Goal: Task Accomplishment & Management: Manage account settings

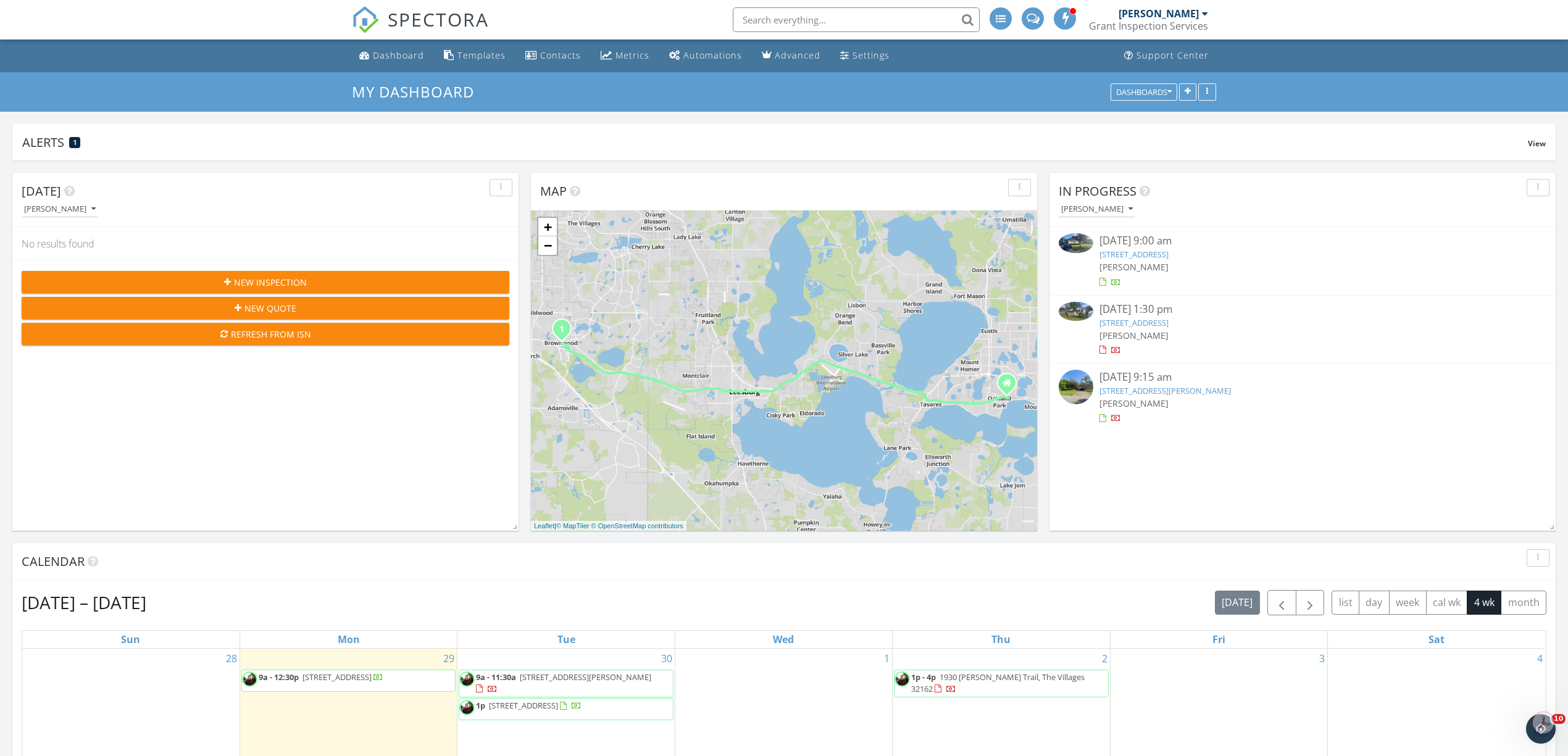
scroll to position [1427, 1594]
click at [1084, 314] on img at bounding box center [1075, 312] width 34 height 19
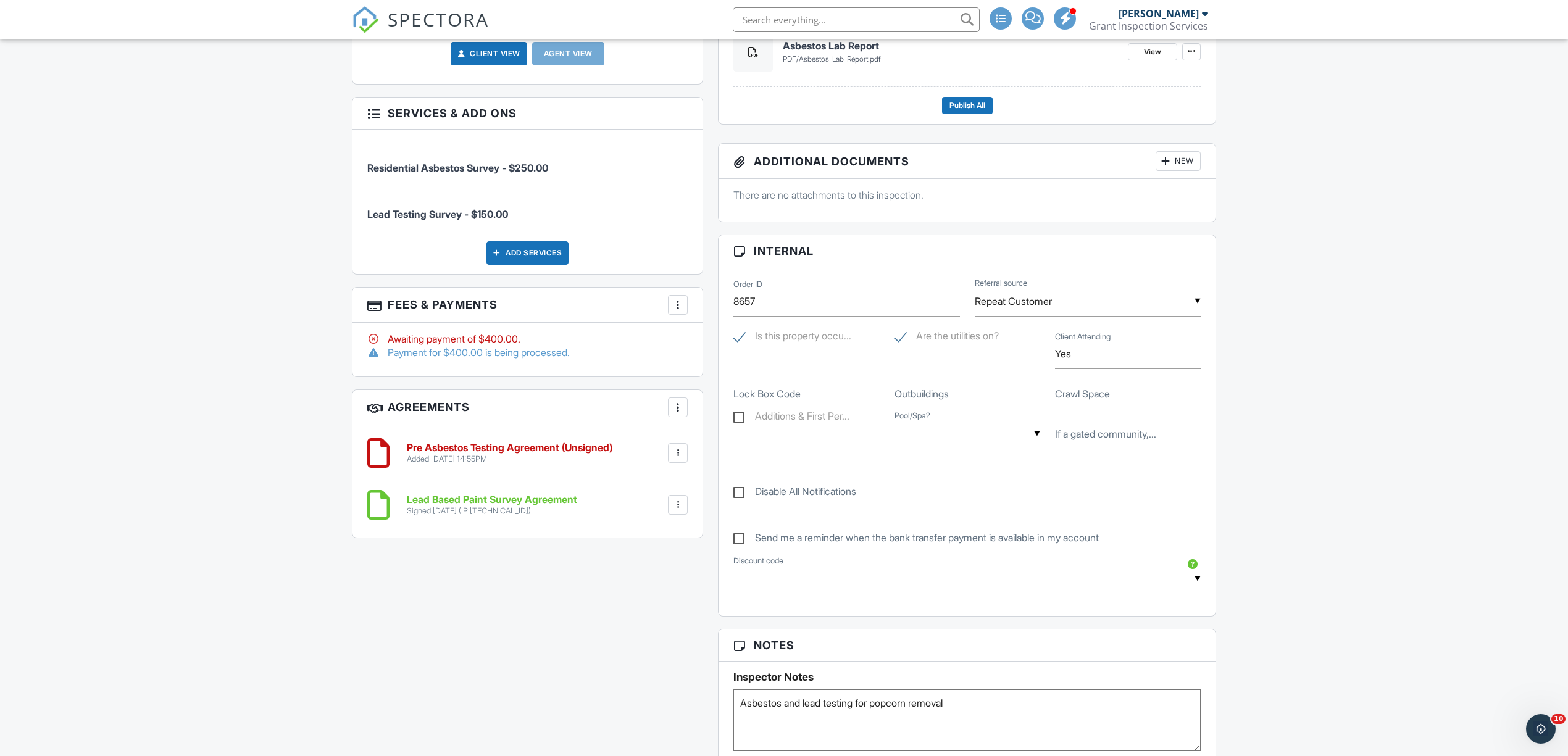
click at [683, 448] on div at bounding box center [677, 453] width 20 height 20
click at [640, 487] on li "Edit" at bounding box center [645, 487] width 70 height 31
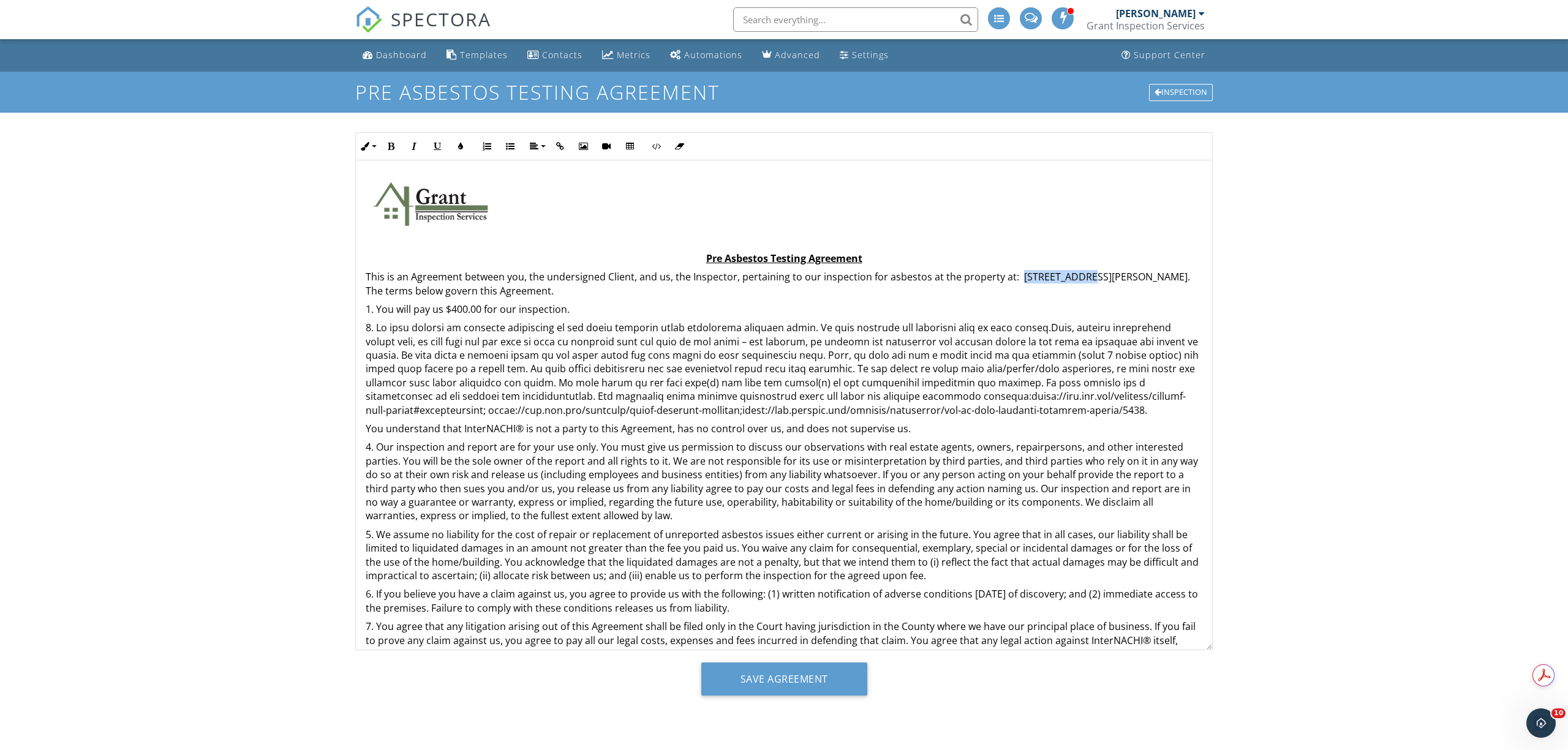
drag, startPoint x: 1020, startPoint y: 280, endPoint x: 1071, endPoint y: 280, distance: 51.0
click at [1071, 280] on p "This is an Agreement between you, the undersigned Client, and us, the Inspector…" at bounding box center [783, 284] width 836 height 28
drag, startPoint x: 1013, startPoint y: 273, endPoint x: 1127, endPoint y: 277, distance: 114.1
click at [1127, 277] on p "This is an Agreement between you, the undersigned Client, and us, the Inspector…" at bounding box center [783, 284] width 836 height 28
copy p "1816 South Grove Street"
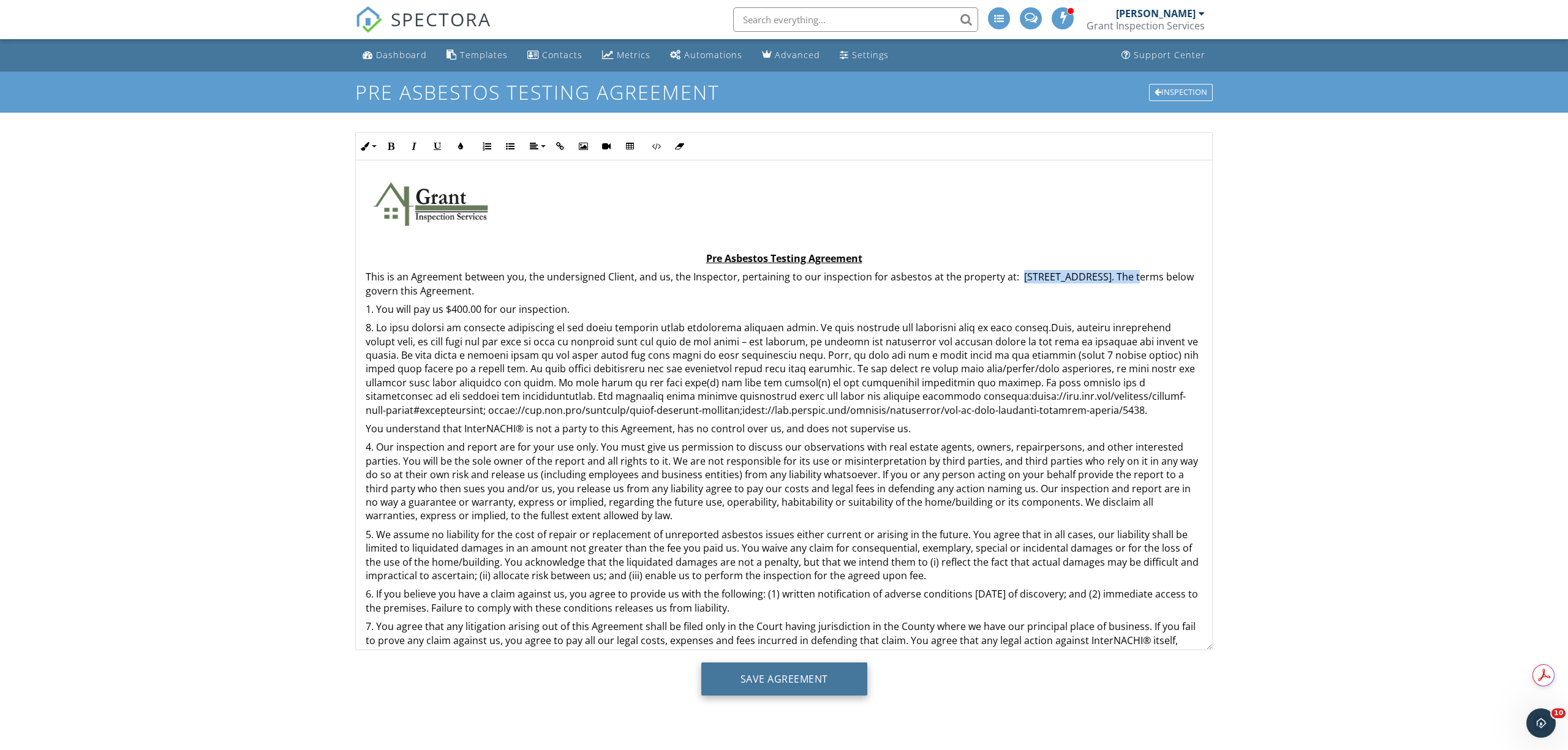
click at [817, 678] on input "Save Agreement" at bounding box center [784, 679] width 166 height 33
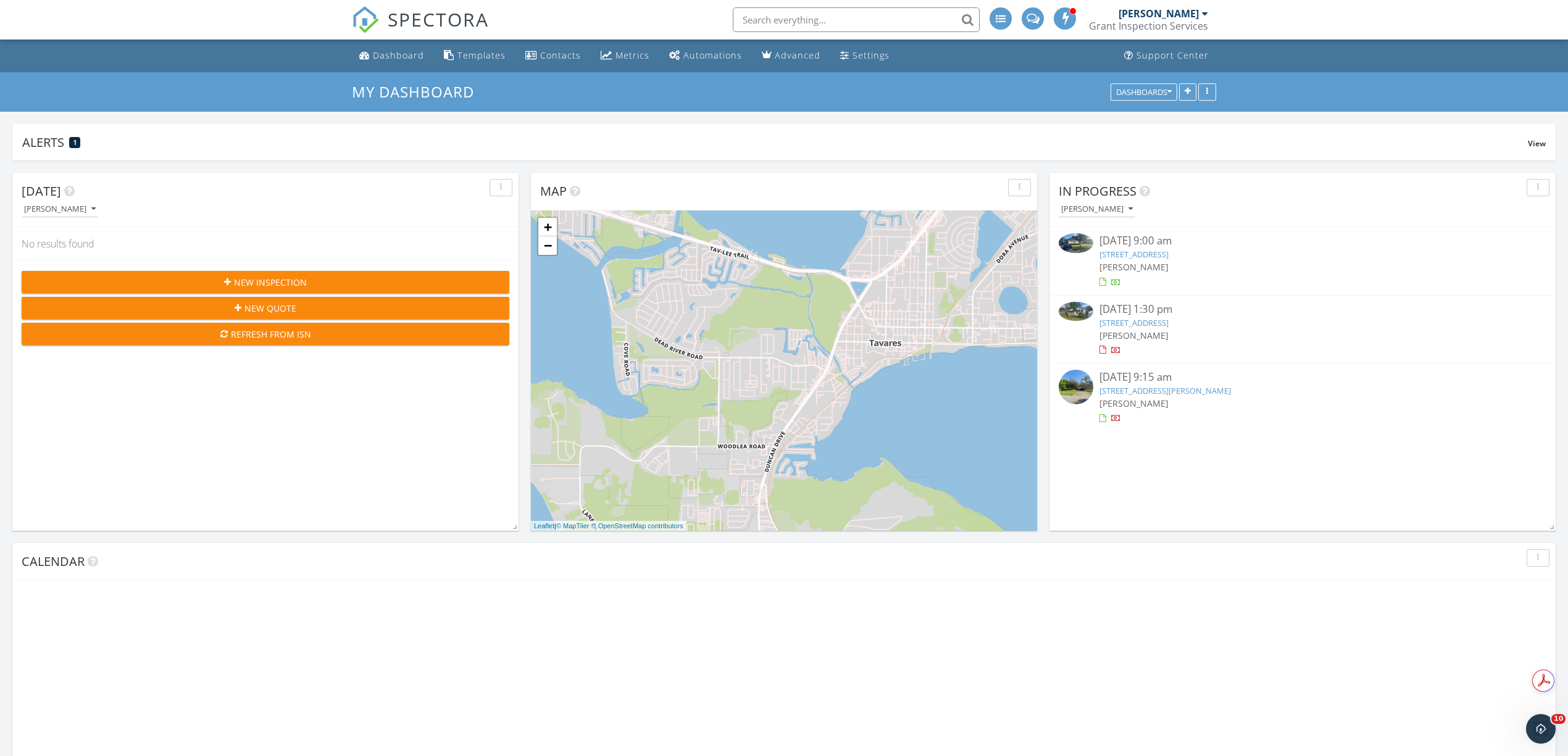
click at [1196, 15] on div "[PERSON_NAME]" at bounding box center [1159, 13] width 80 height 12
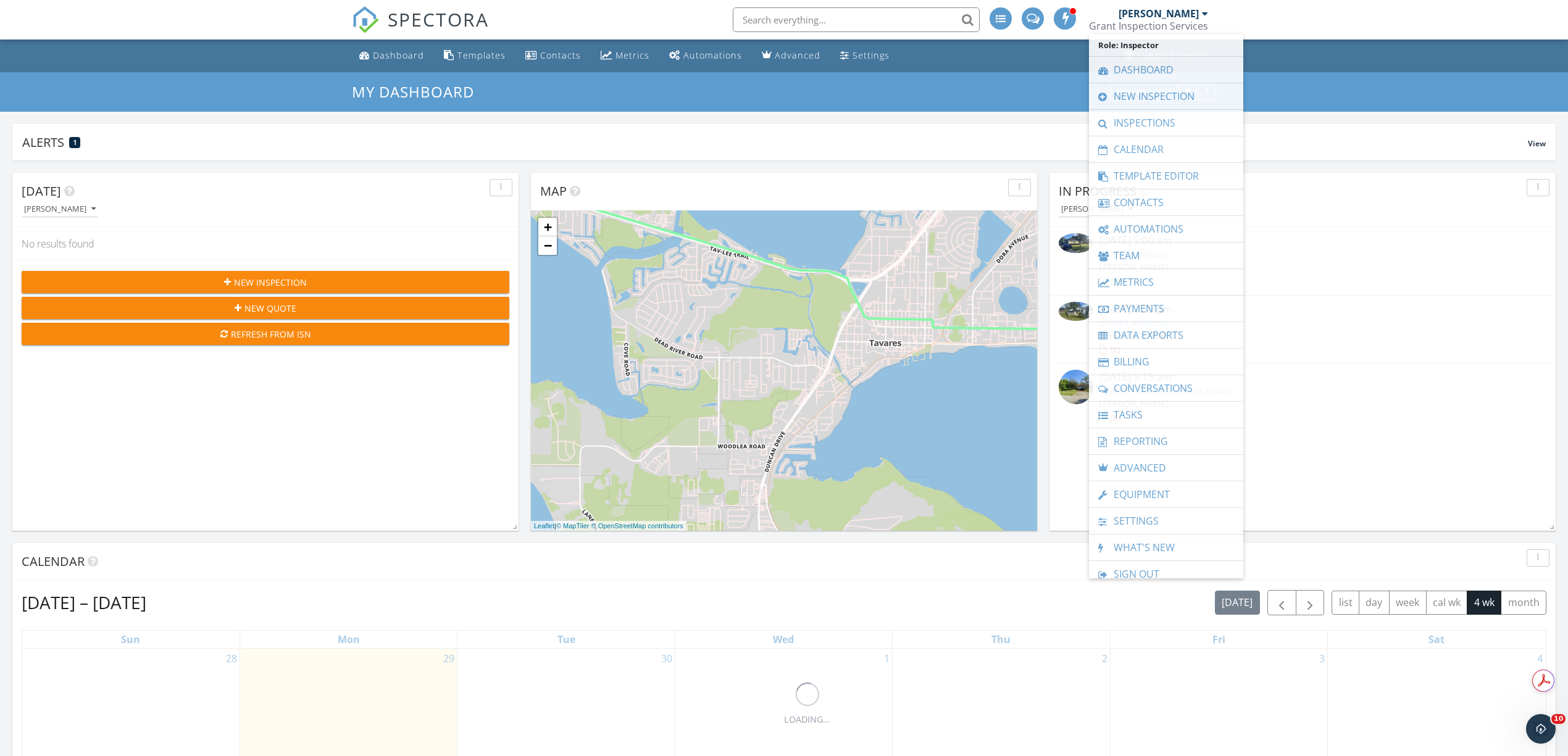
scroll to position [265, 506]
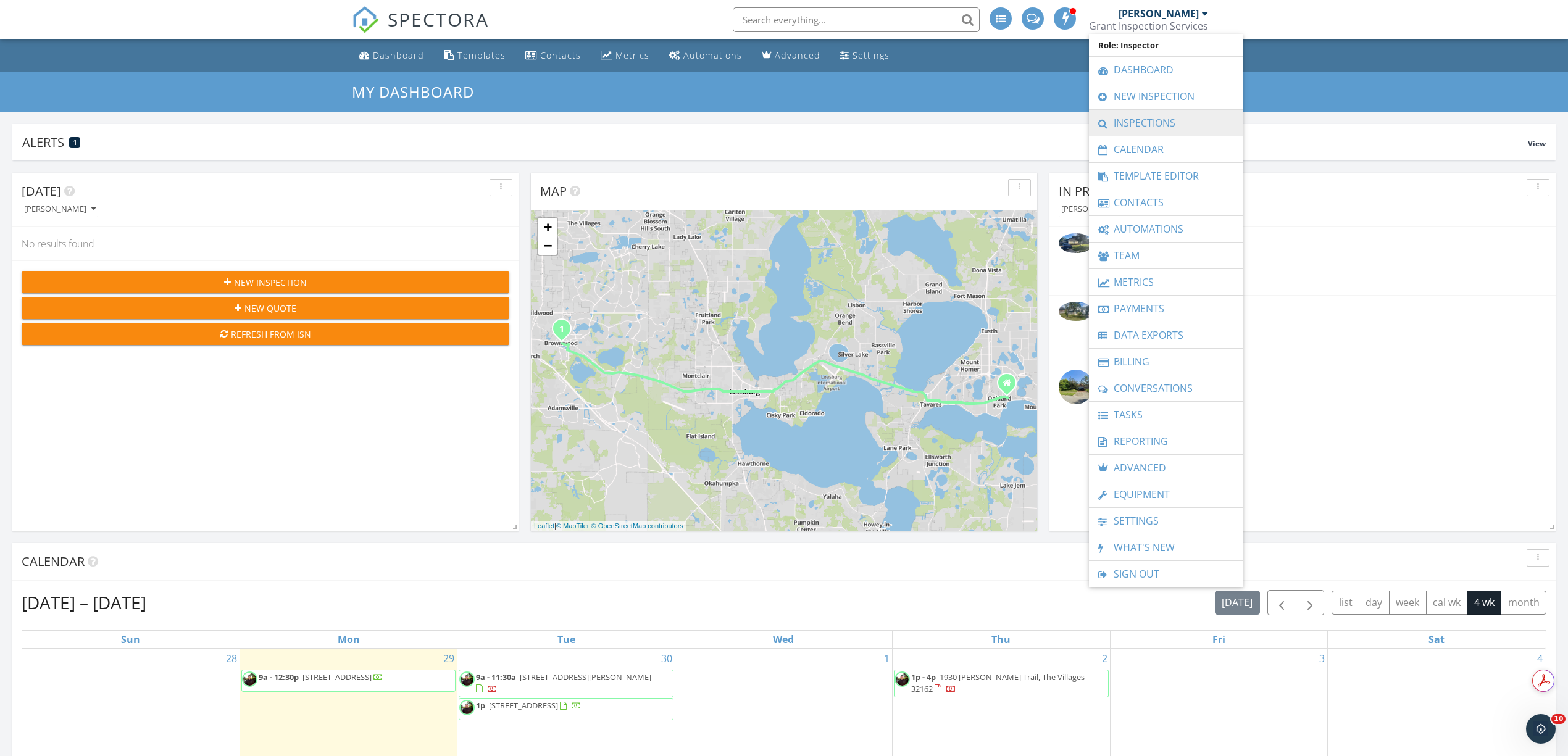
click at [1163, 121] on link "Inspections" at bounding box center [1166, 123] width 142 height 26
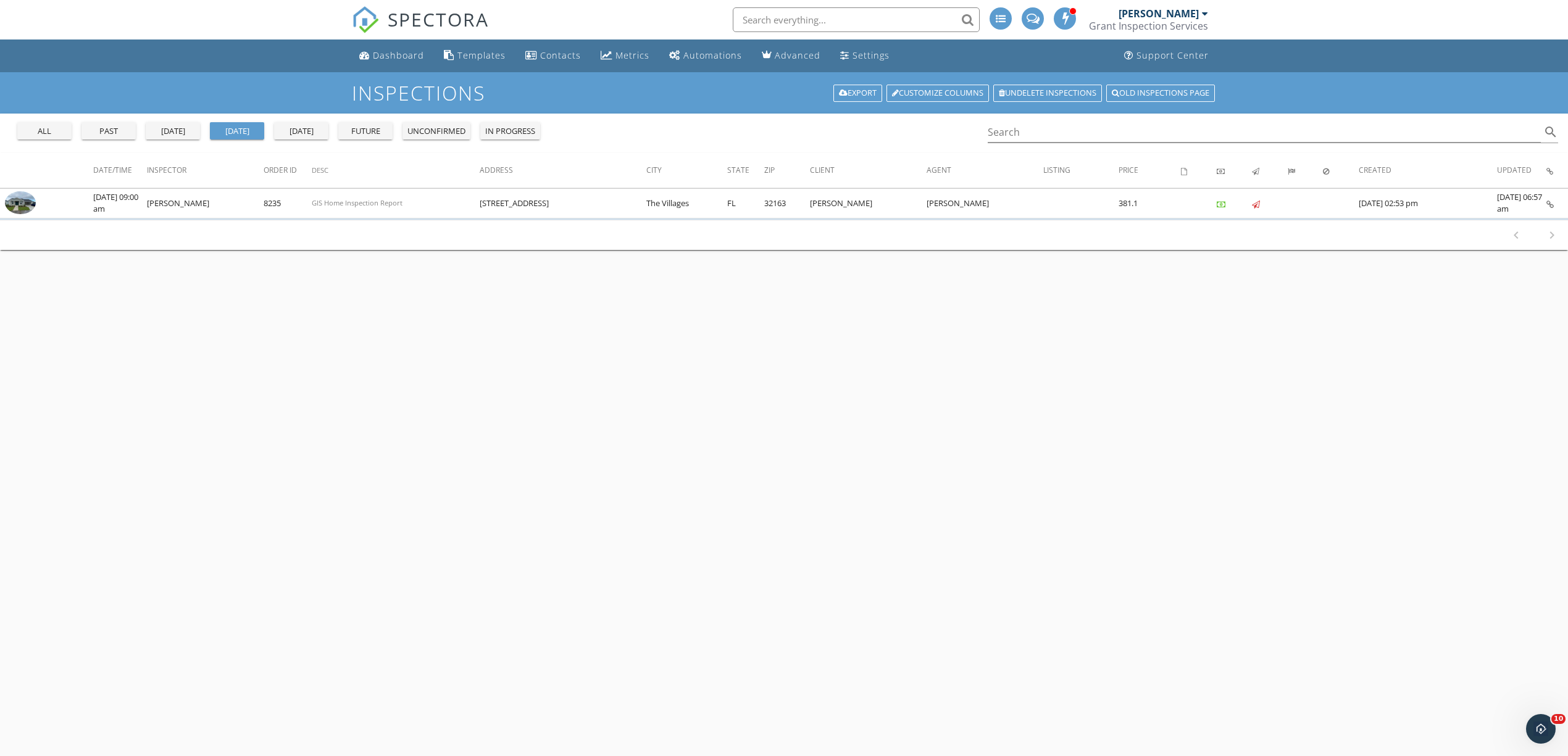
click at [96, 132] on div "past" at bounding box center [109, 131] width 45 height 12
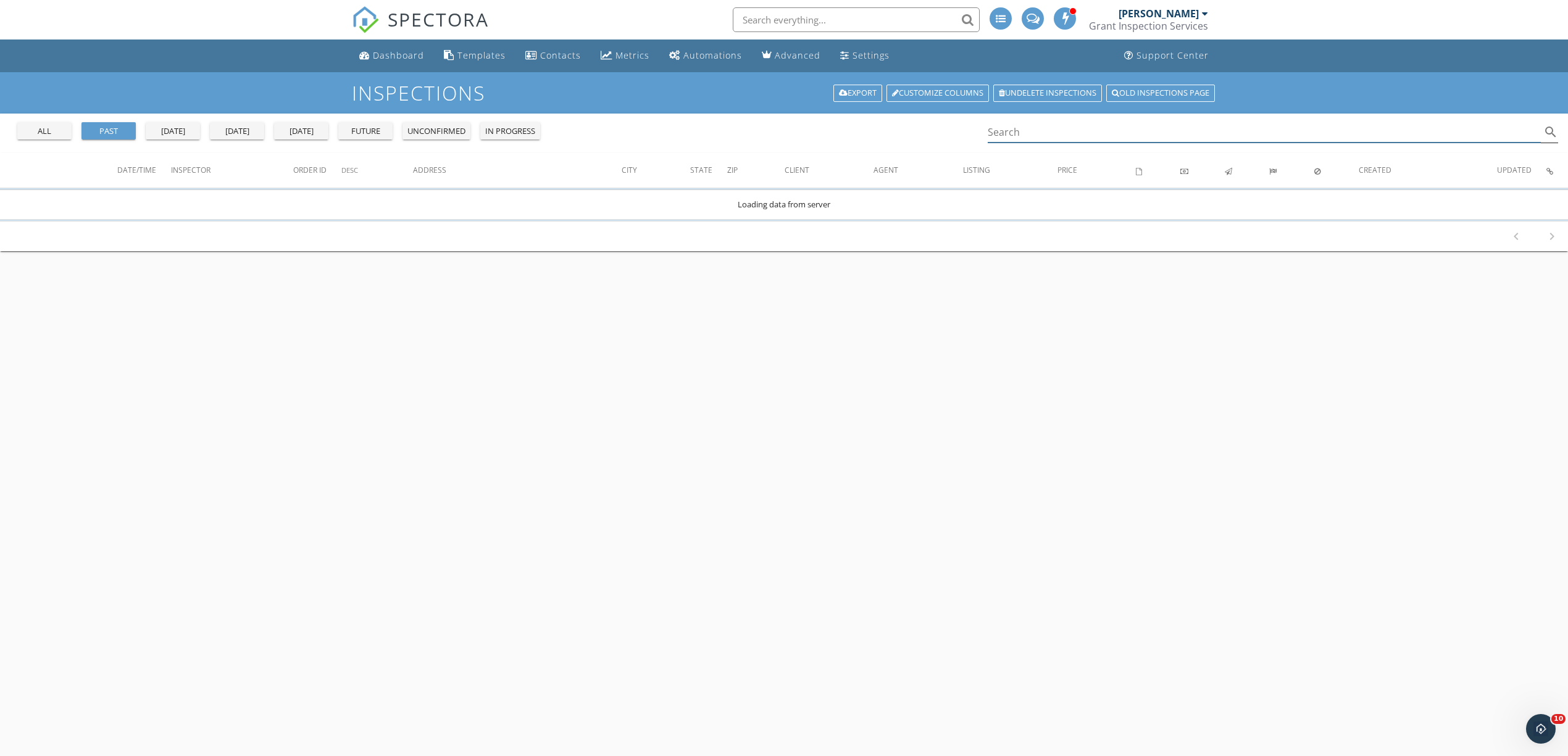
click at [1025, 128] on input "Search" at bounding box center [1264, 132] width 553 height 20
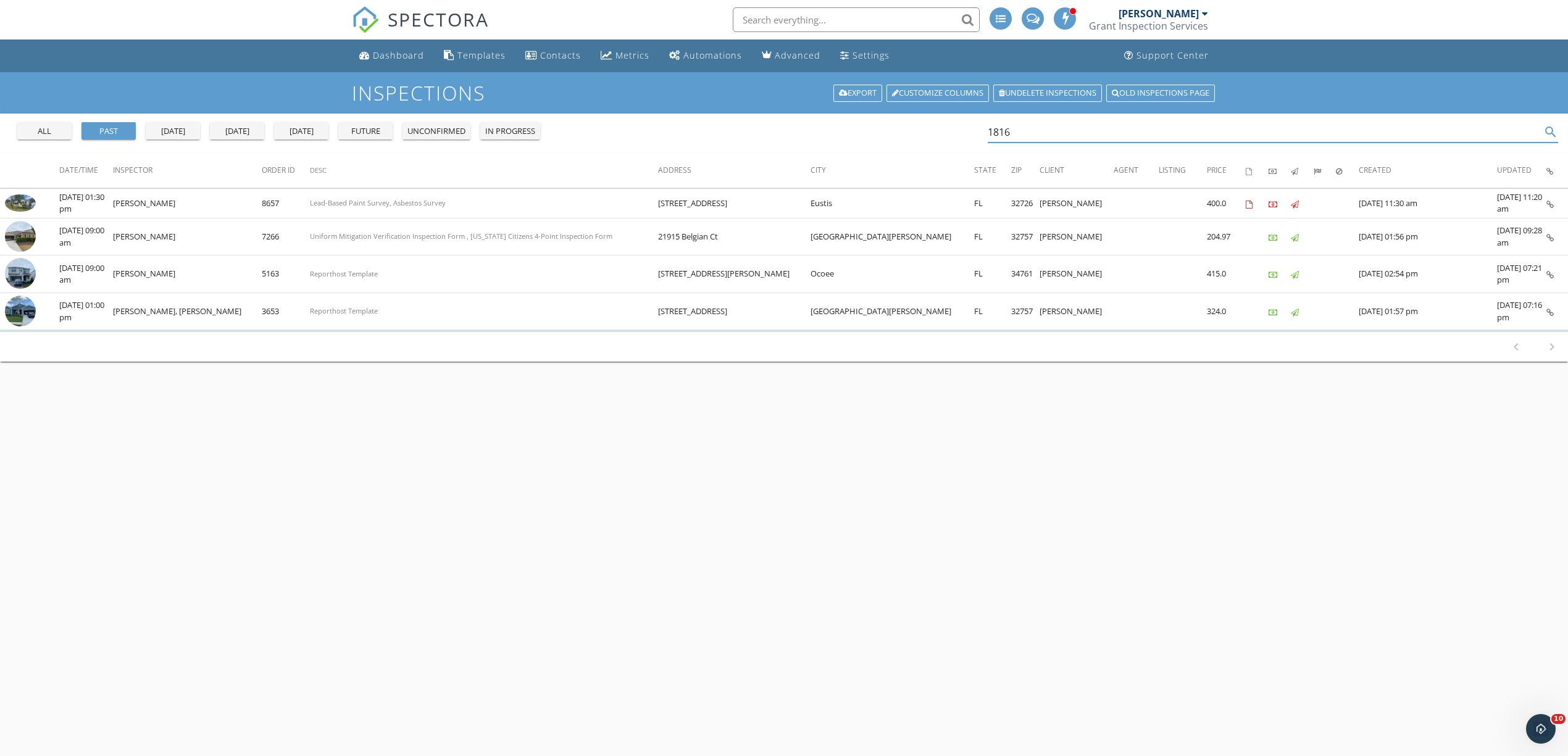
type input "1816"
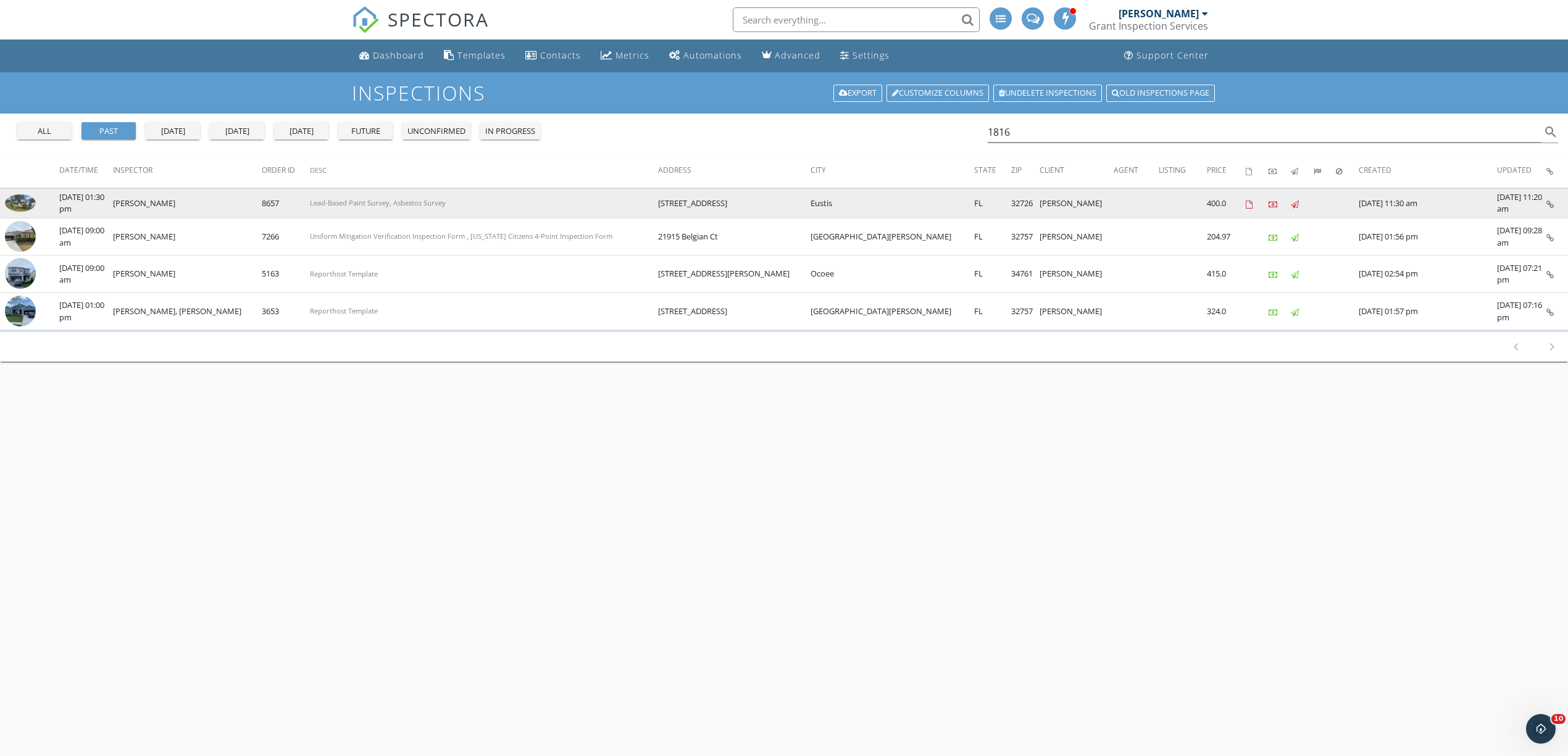
click at [28, 208] on img at bounding box center [20, 203] width 31 height 18
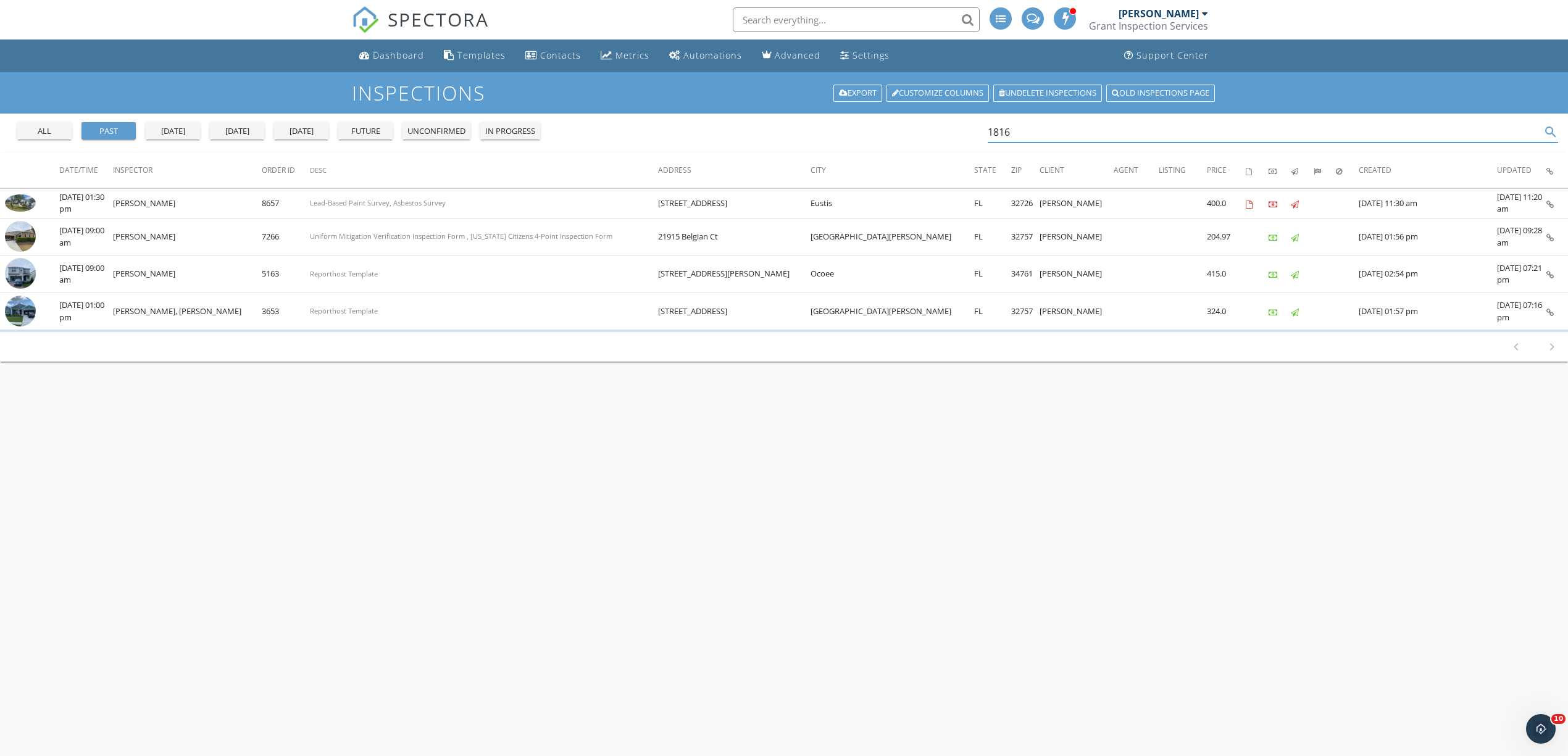
drag, startPoint x: 1028, startPoint y: 134, endPoint x: 891, endPoint y: 130, distance: 137.1
click at [889, 130] on div "all past yesterday today tomorrow future unconfirmed in progress 1816 search" at bounding box center [784, 133] width 1568 height 39
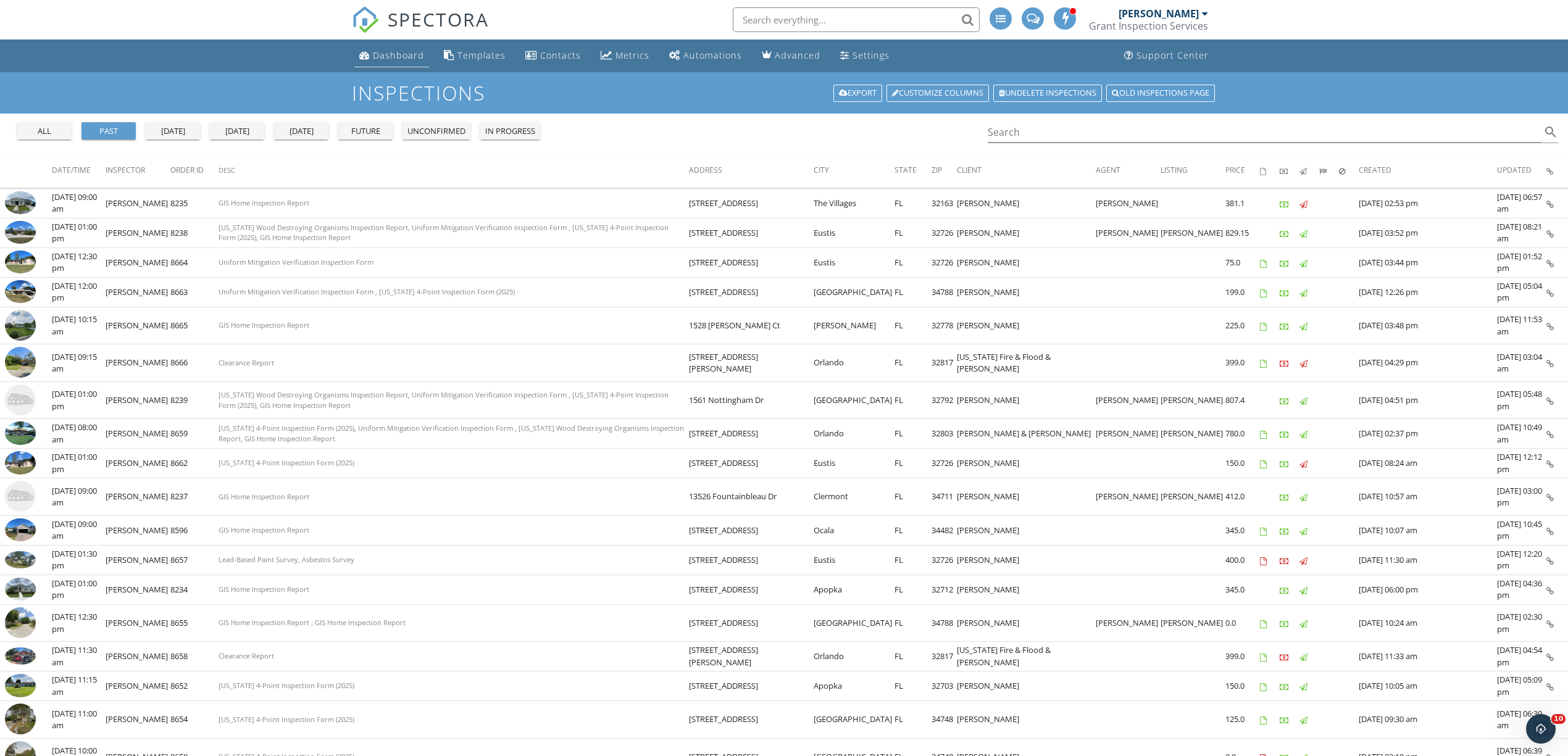
click at [379, 64] on link "Dashboard" at bounding box center [392, 56] width 74 height 23
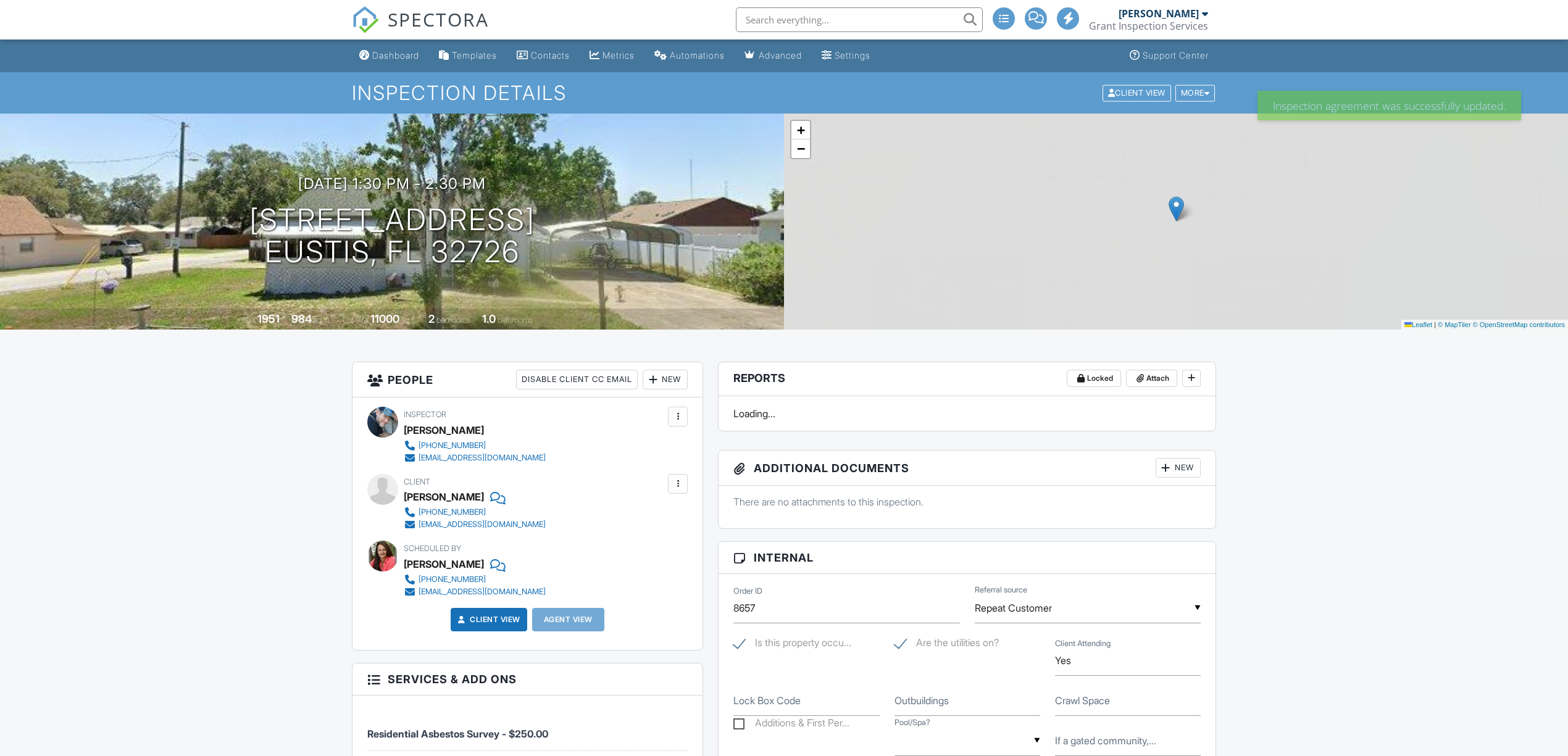
scroll to position [576, 0]
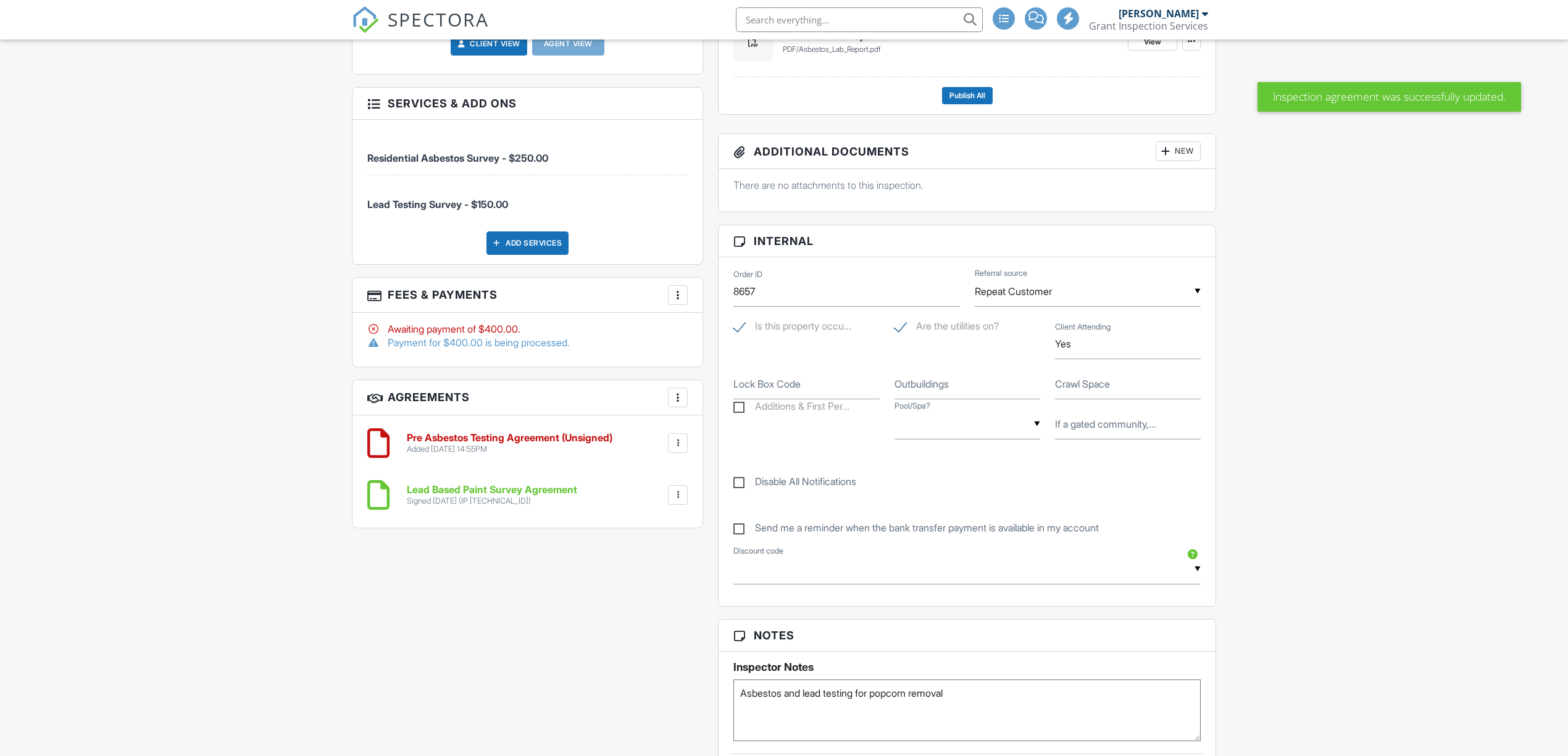
click at [683, 489] on div at bounding box center [677, 495] width 12 height 12
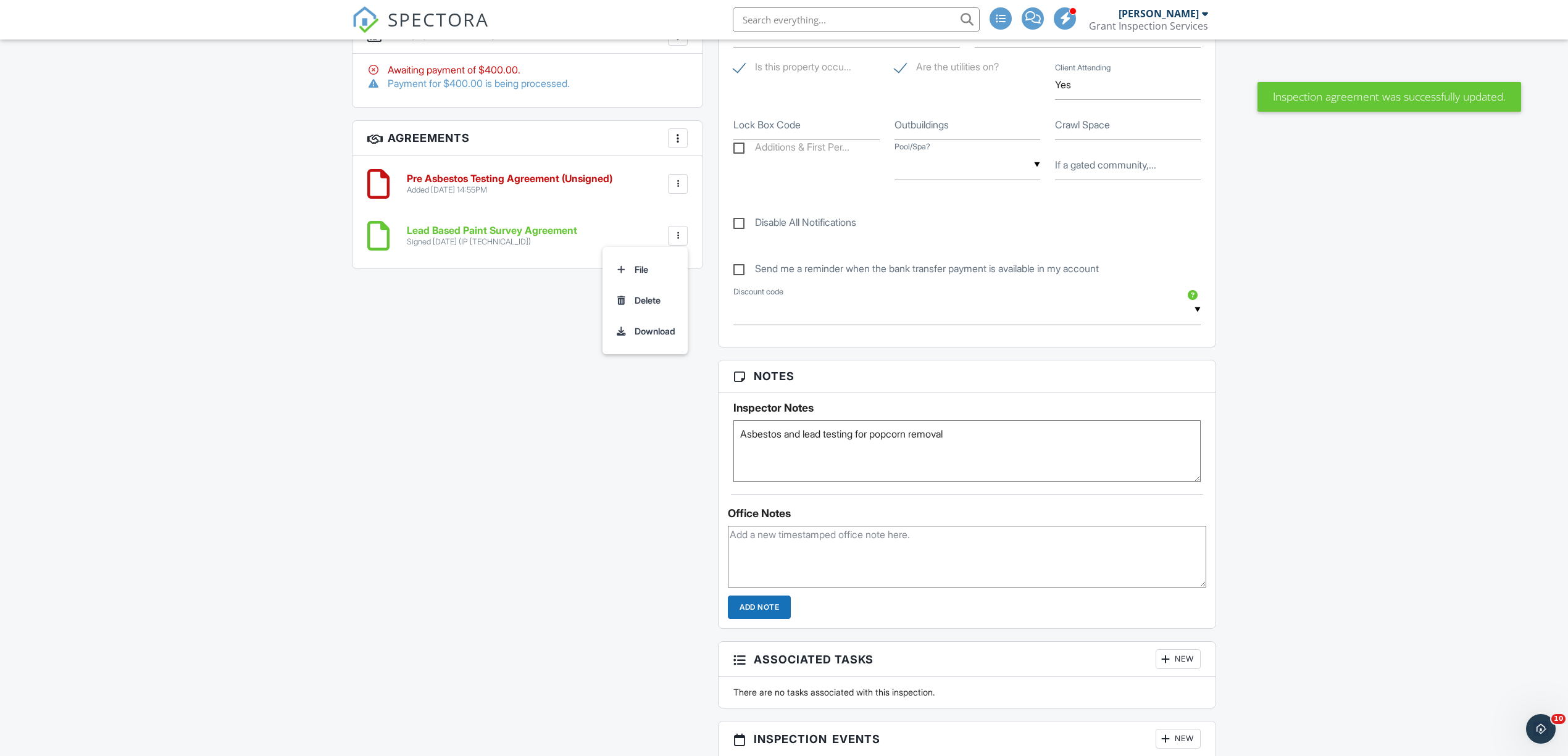
scroll to position [0, 0]
click at [451, 233] on h6 "Lead Based Paint Survey Agreement" at bounding box center [492, 231] width 171 height 11
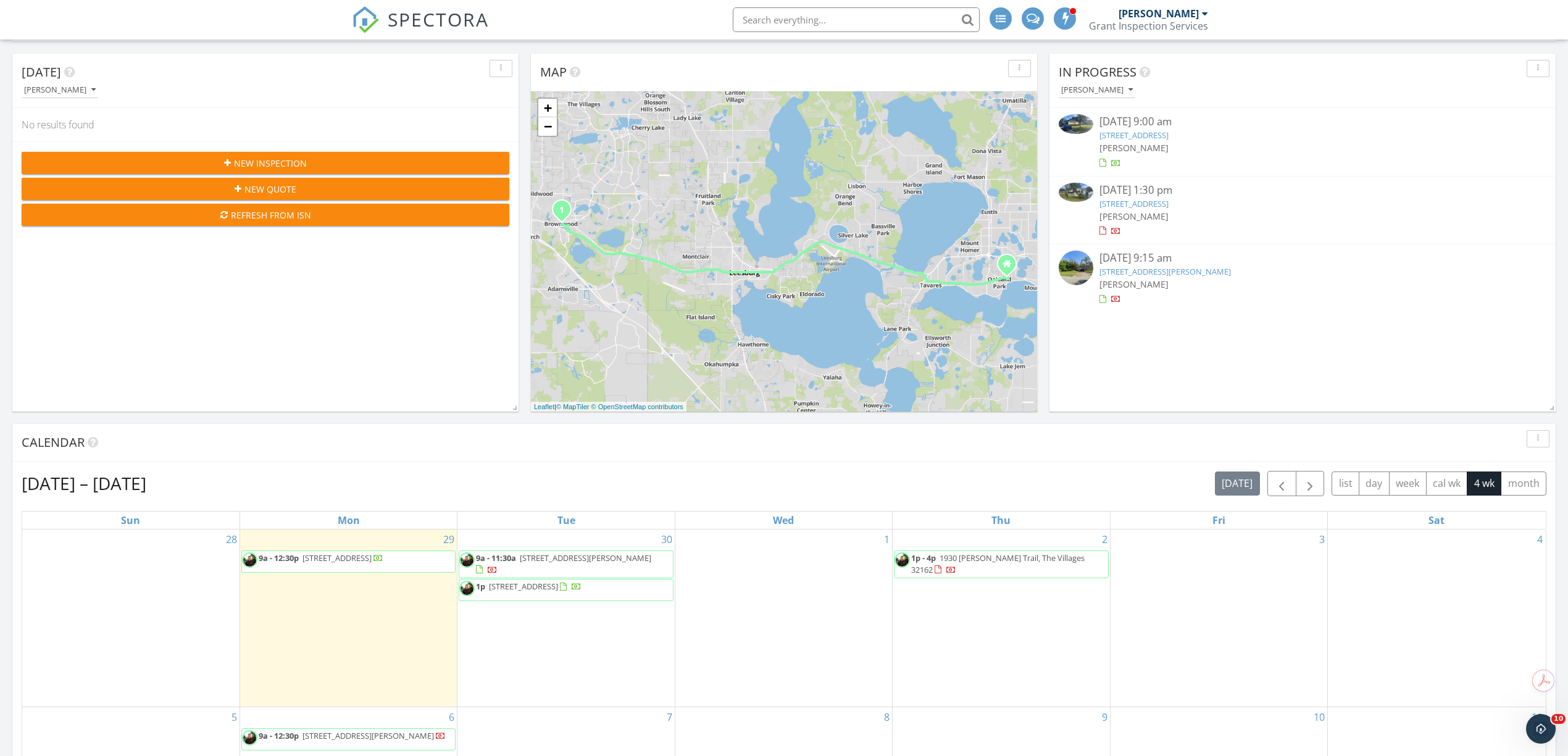
scroll to position [329, 0]
